Goal: Book appointment/travel/reservation

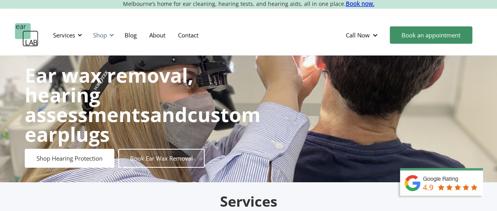
click at [113, 35] on div at bounding box center [111, 34] width 5 height 5
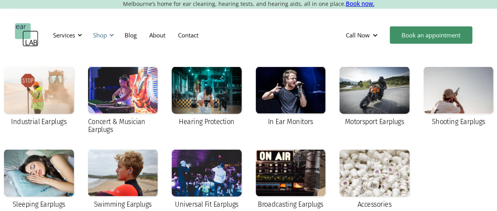
click at [113, 35] on div at bounding box center [111, 34] width 5 height 5
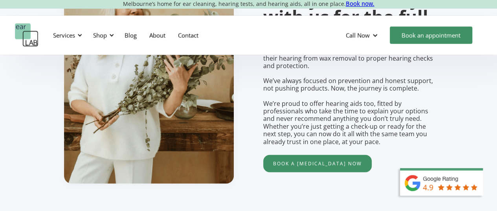
scroll to position [628, 0]
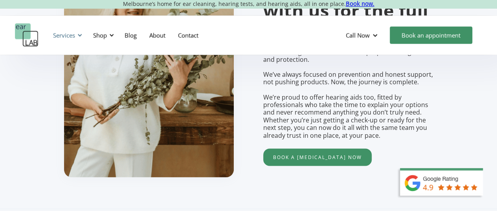
click at [80, 33] on div at bounding box center [79, 34] width 5 height 5
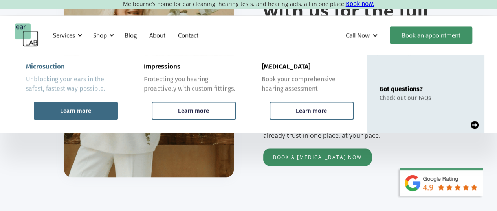
click at [77, 107] on div "Learn more" at bounding box center [75, 110] width 31 height 7
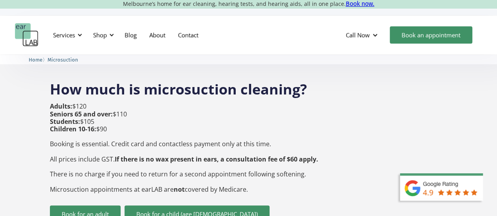
scroll to position [314, 0]
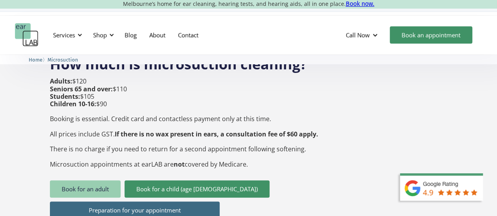
click at [87, 181] on link "Book for an adult" at bounding box center [85, 189] width 71 height 17
